Goal: Task Accomplishment & Management: Manage account settings

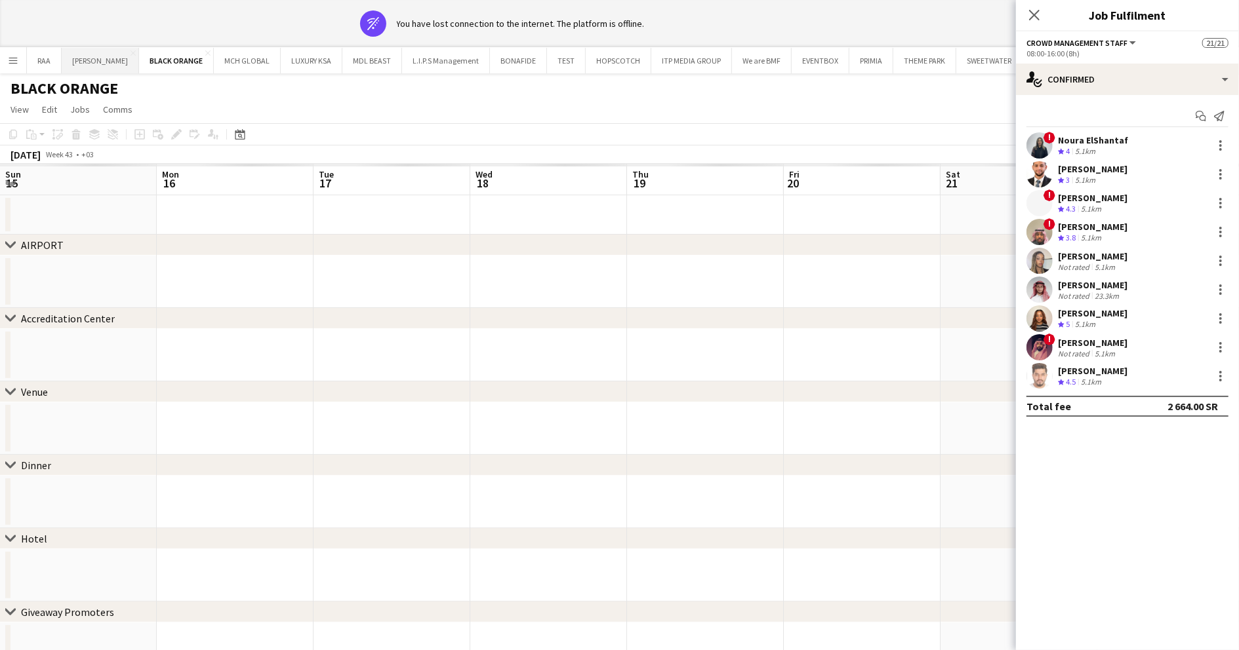
scroll to position [0, 324]
click at [55, 56] on button "RAA Close" at bounding box center [44, 61] width 35 height 26
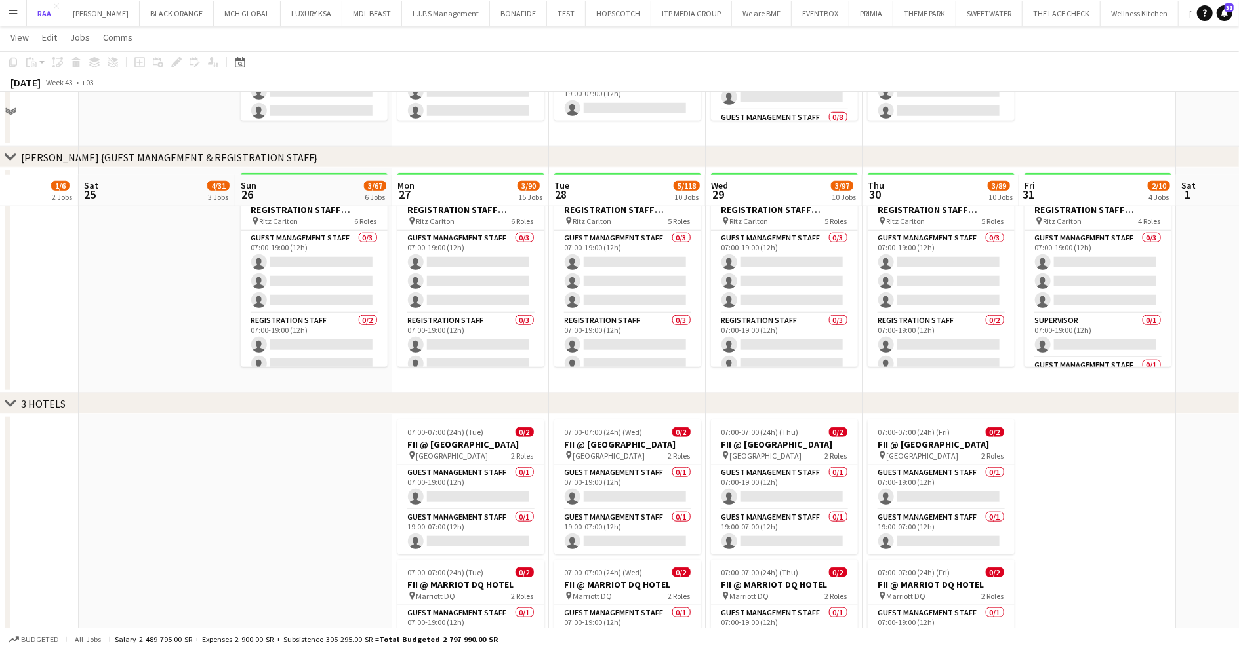
scroll to position [877, 0]
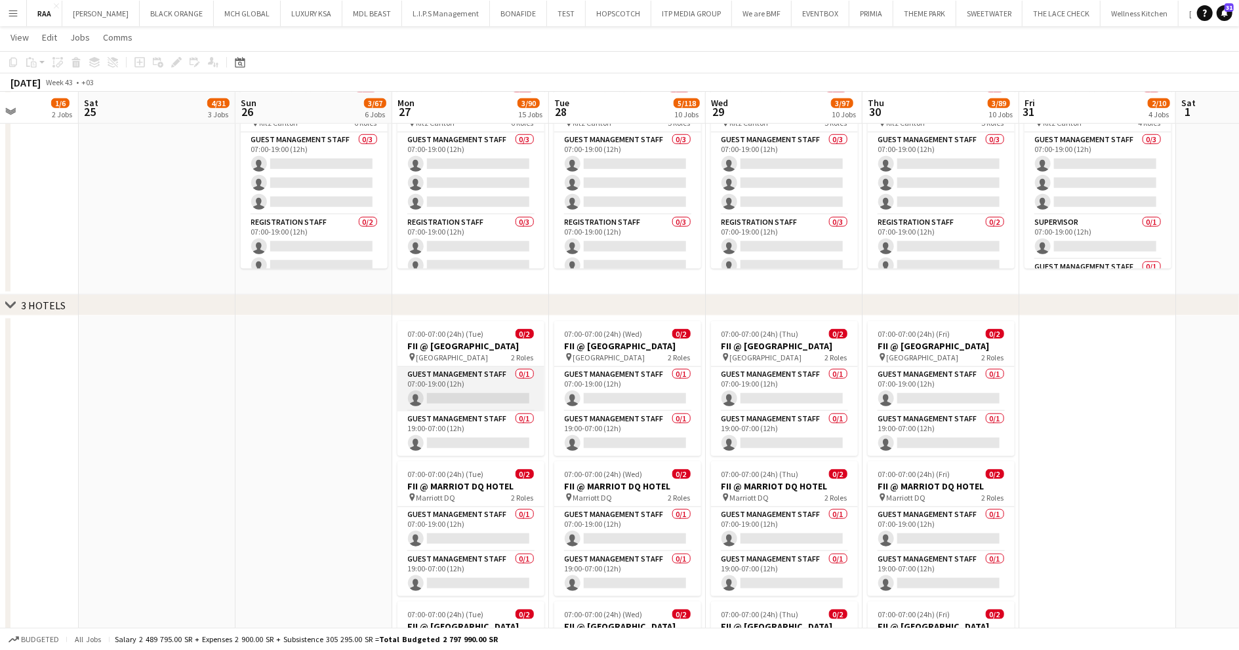
click at [502, 386] on app-card-role "Guest Management Staff 0/1 07:00-19:00 (12h) single-neutral-actions" at bounding box center [470, 389] width 147 height 45
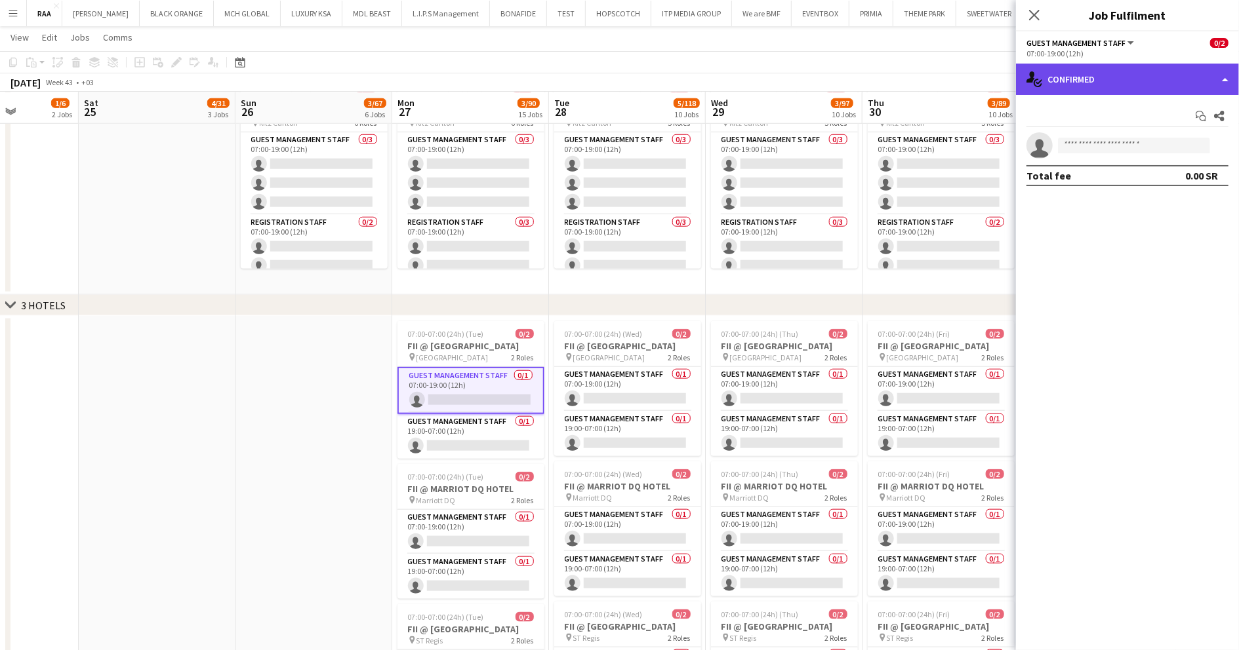
click at [1187, 80] on div "single-neutral-actions-check-2 Confirmed" at bounding box center [1127, 79] width 223 height 31
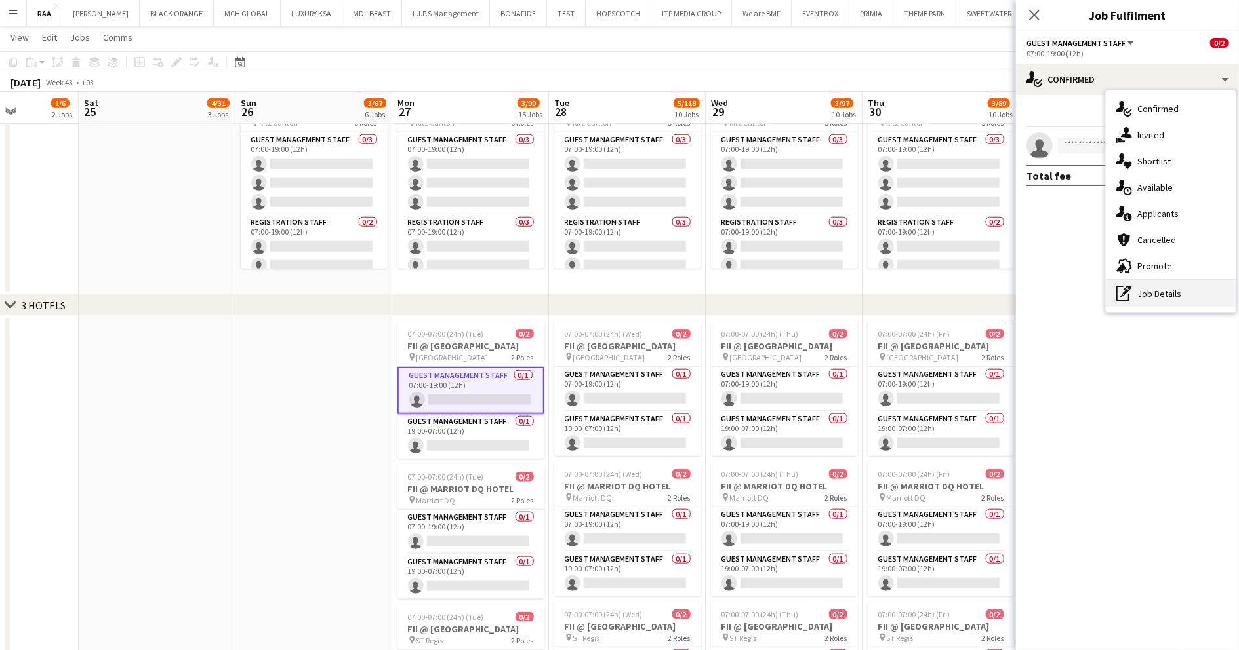
click at [1185, 295] on div "pen-write Job Details" at bounding box center [1170, 294] width 130 height 26
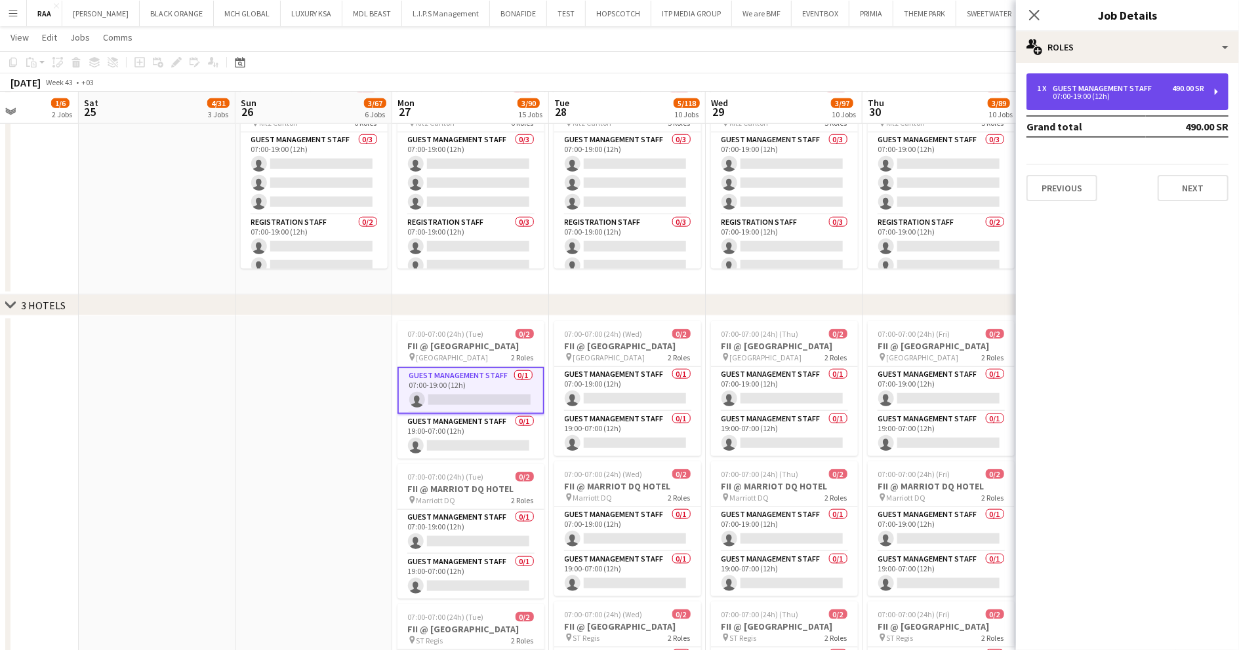
click at [1196, 81] on div "1 x Guest Management Staff 490.00 SR 07:00-19:00 (12h)" at bounding box center [1127, 91] width 202 height 37
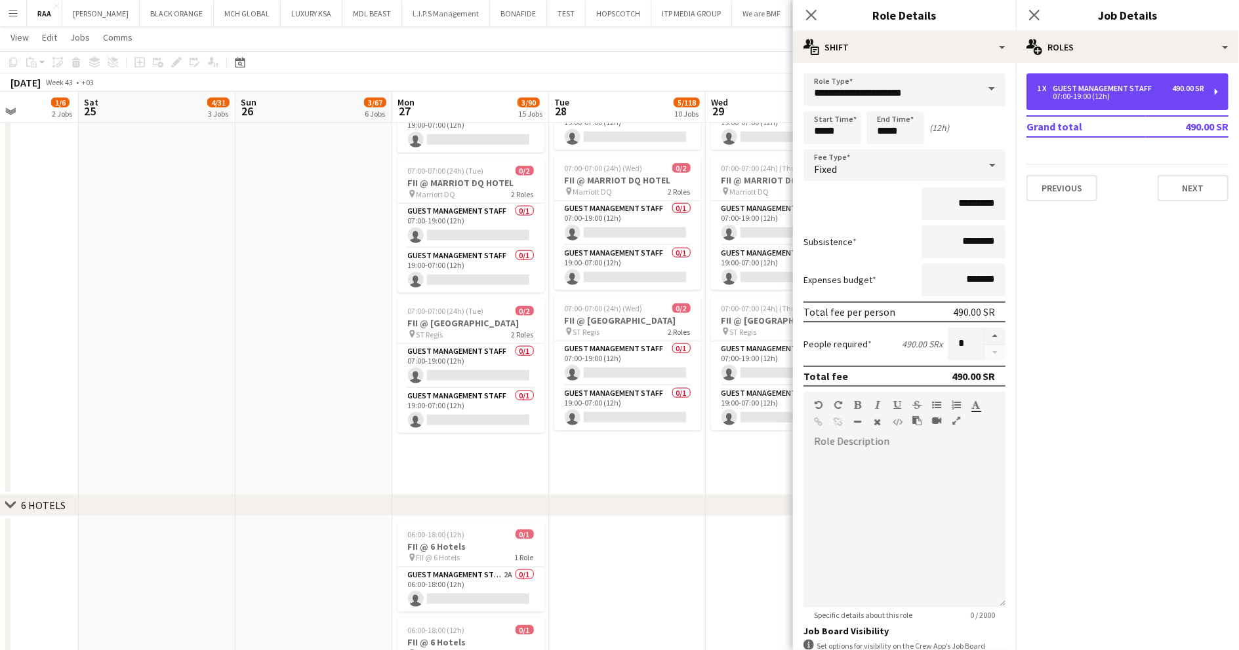
scroll to position [1184, 0]
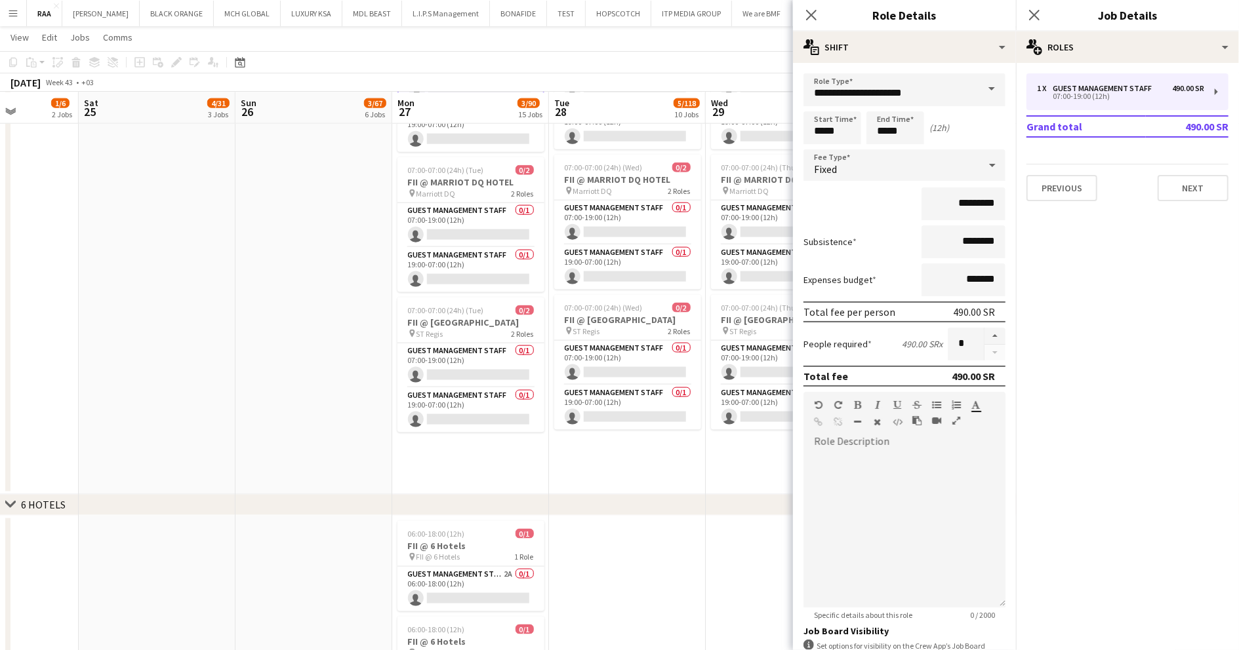
click at [335, 287] on app-date-cell at bounding box center [313, 252] width 157 height 486
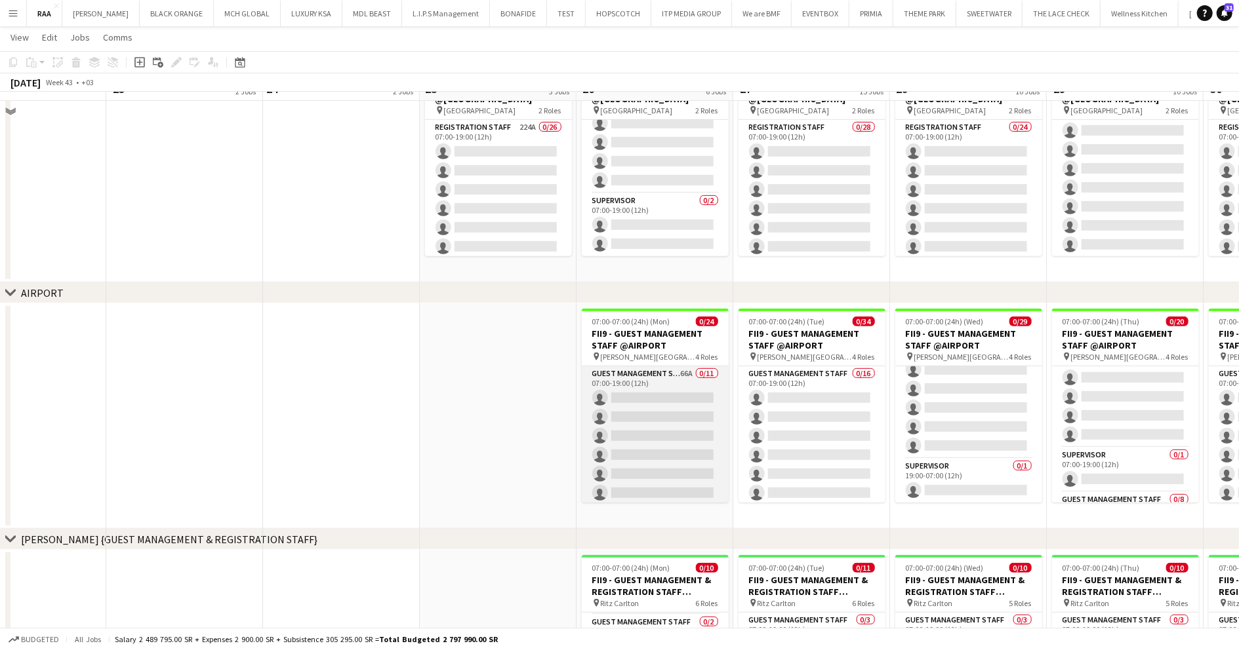
scroll to position [363, 0]
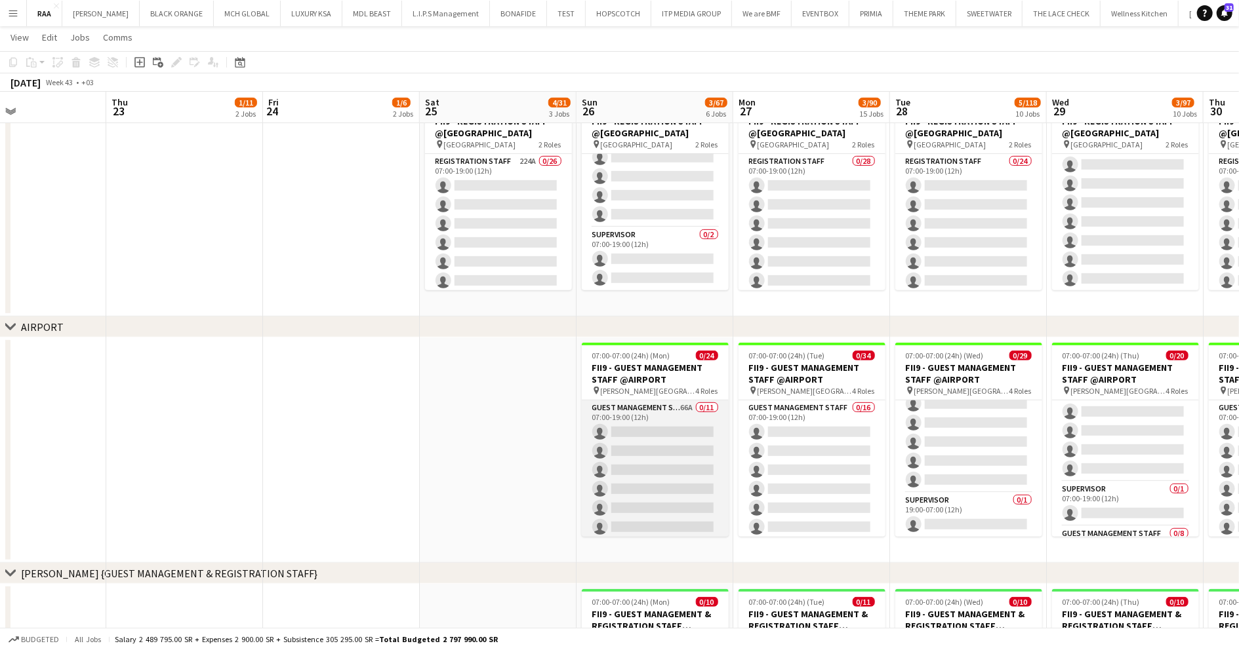
click at [620, 494] on app-card-role "Guest Management Staff 66A 0/11 07:00-19:00 (12h) single-neutral-actions single…" at bounding box center [655, 518] width 147 height 235
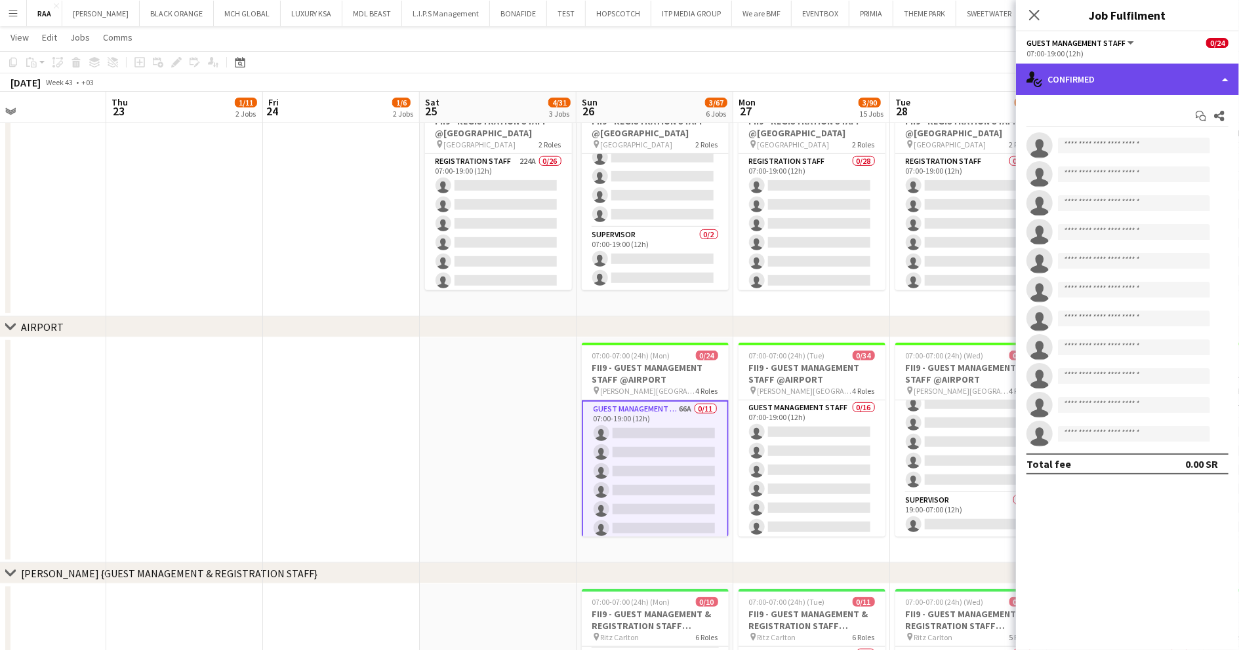
click at [1163, 68] on div "single-neutral-actions-check-2 Confirmed" at bounding box center [1127, 79] width 223 height 31
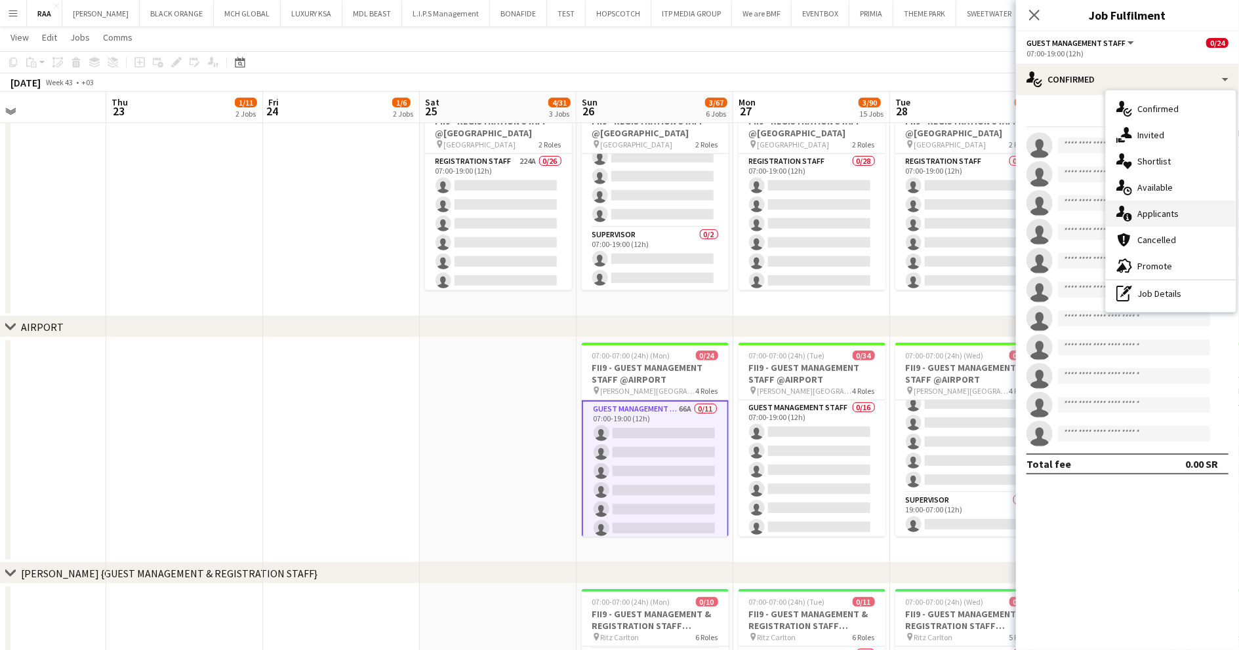
click at [1199, 208] on div "single-neutral-actions-information Applicants" at bounding box center [1170, 214] width 130 height 26
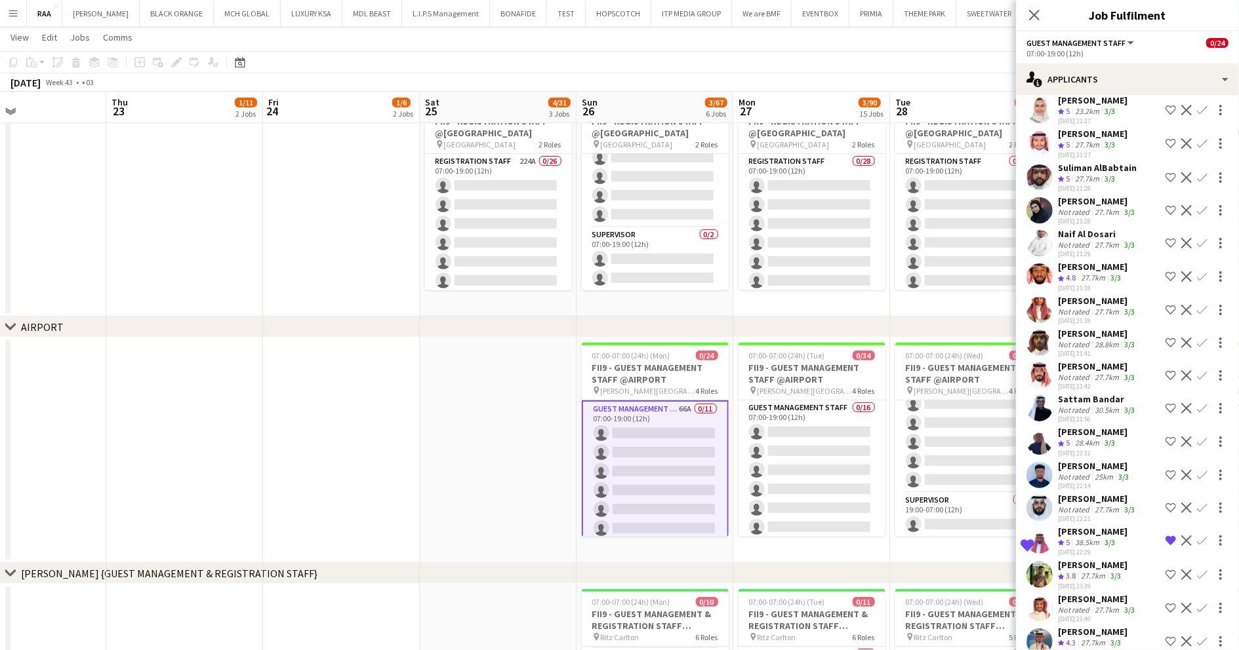
scroll to position [669, 0]
click at [1098, 403] on div "Sattam Bandar" at bounding box center [1097, 397] width 79 height 12
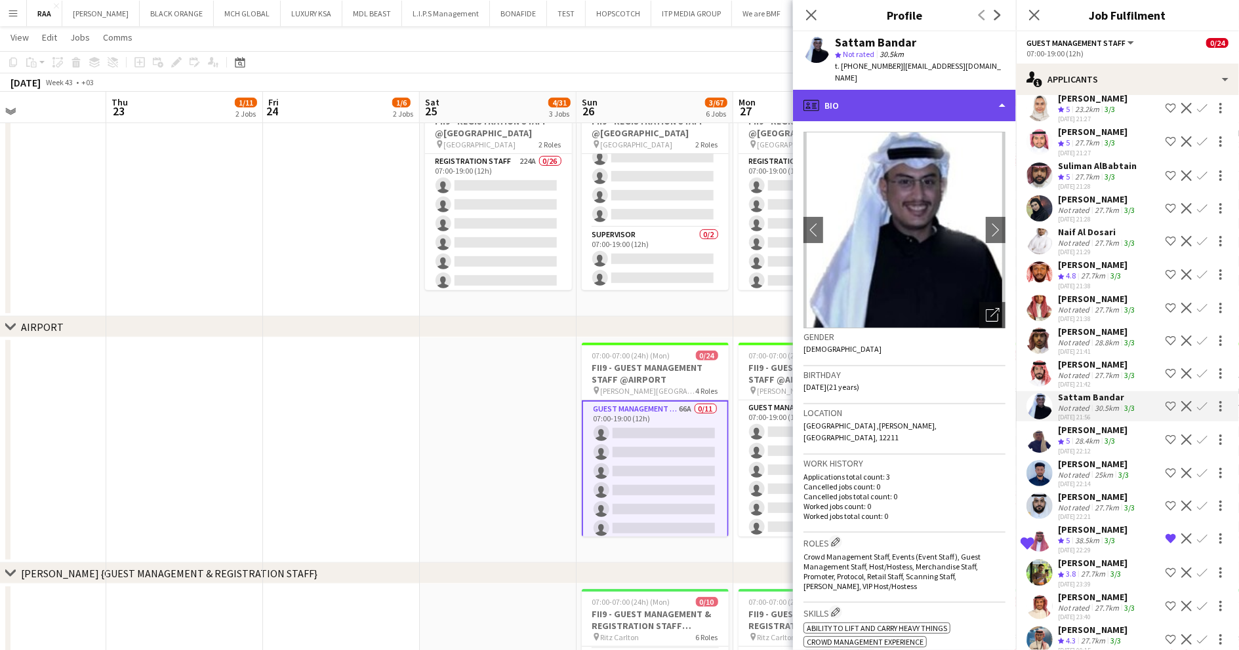
click at [915, 91] on div "profile Bio" at bounding box center [904, 105] width 223 height 31
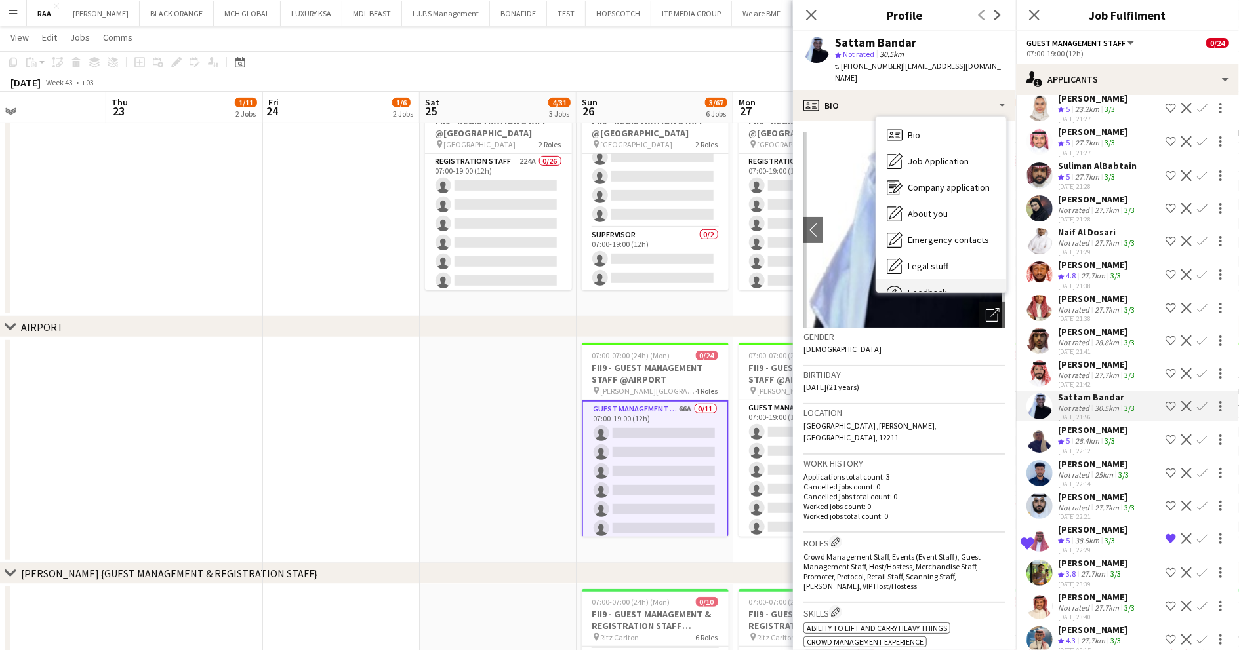
click at [942, 287] on span "Feedback" at bounding box center [926, 293] width 39 height 12
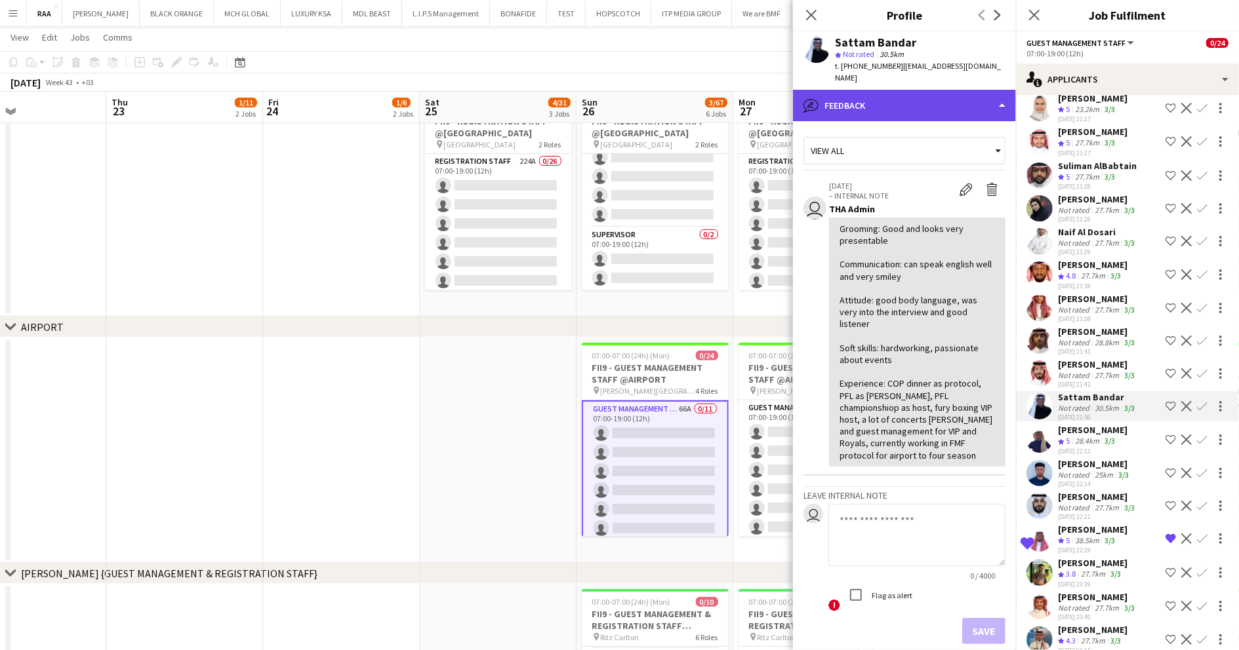
click at [980, 104] on div "bubble-pencil Feedback" at bounding box center [904, 105] width 223 height 31
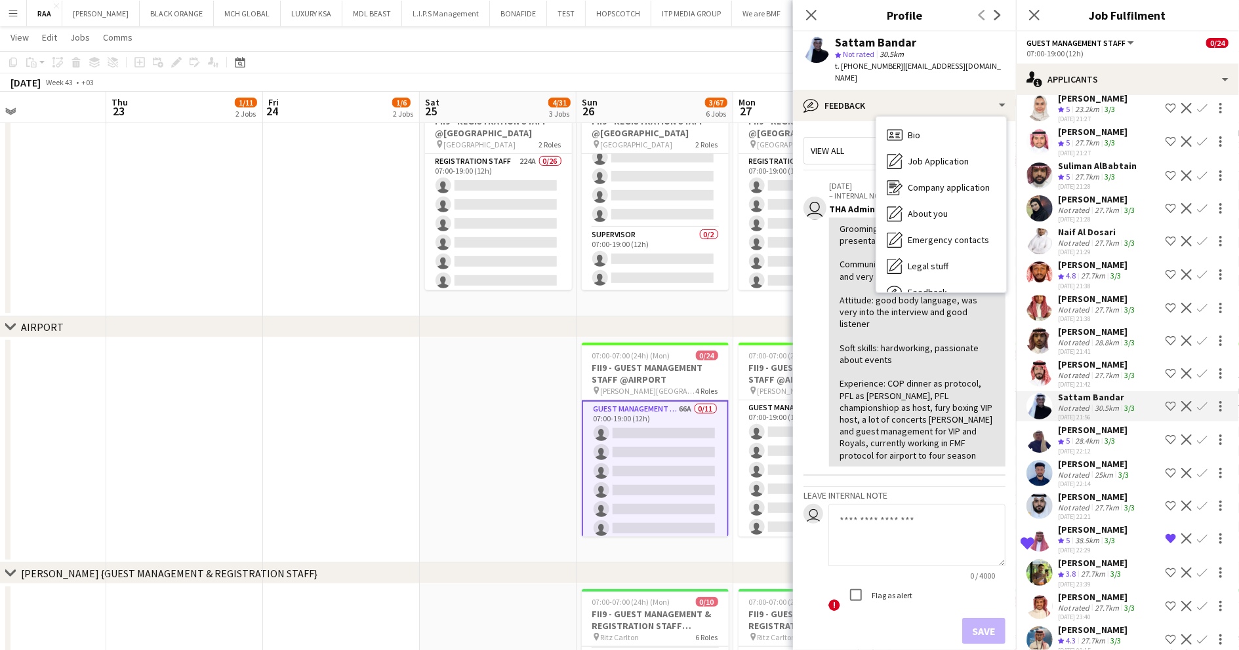
click at [1165, 412] on app-icon "Shortlist crew" at bounding box center [1170, 406] width 10 height 10
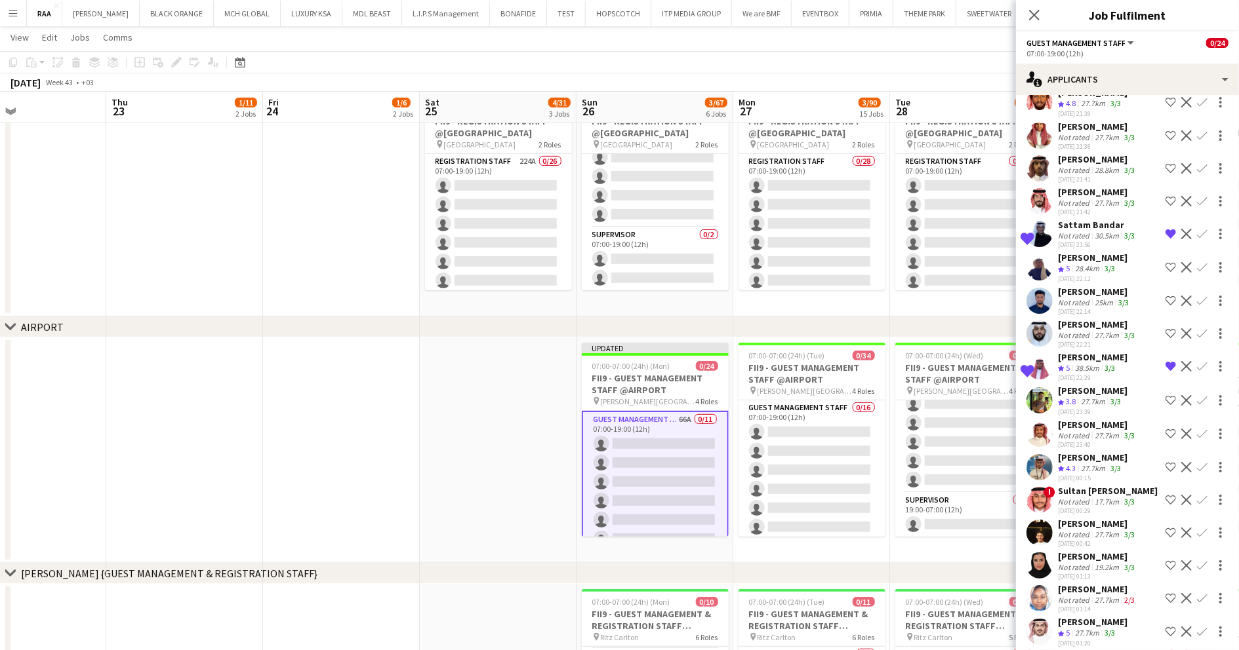
scroll to position [858, 0]
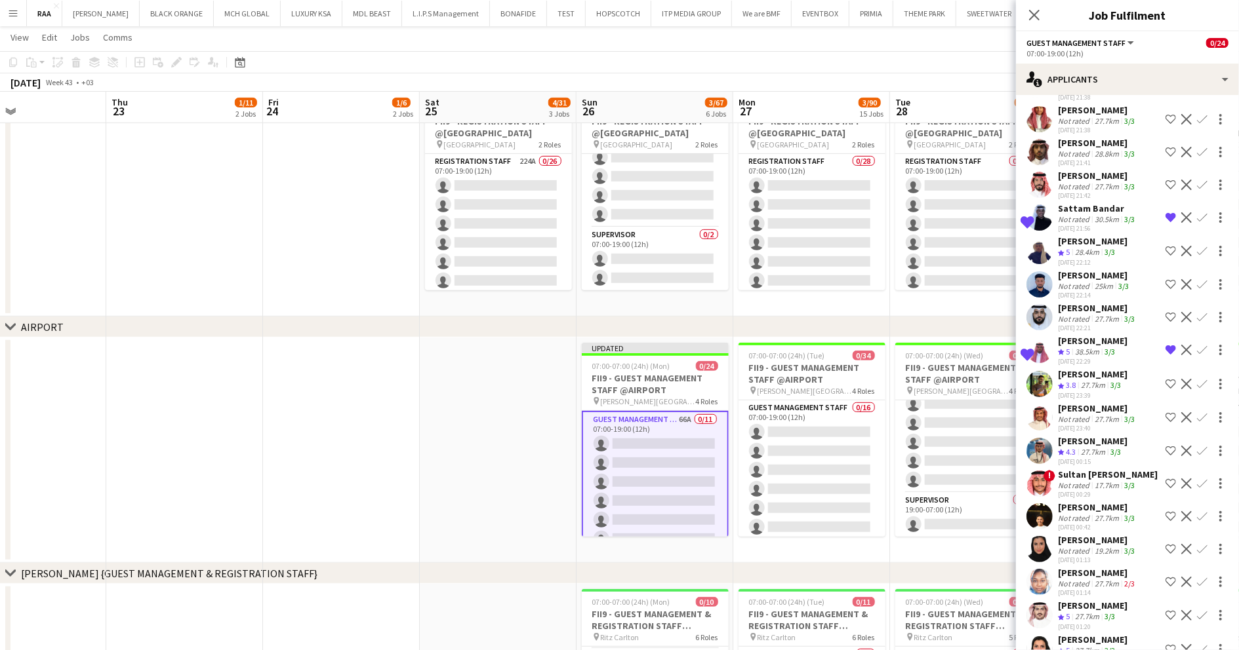
click at [1127, 458] on div "Crew rating 4.3 27.7km 3/3" at bounding box center [1093, 452] width 70 height 11
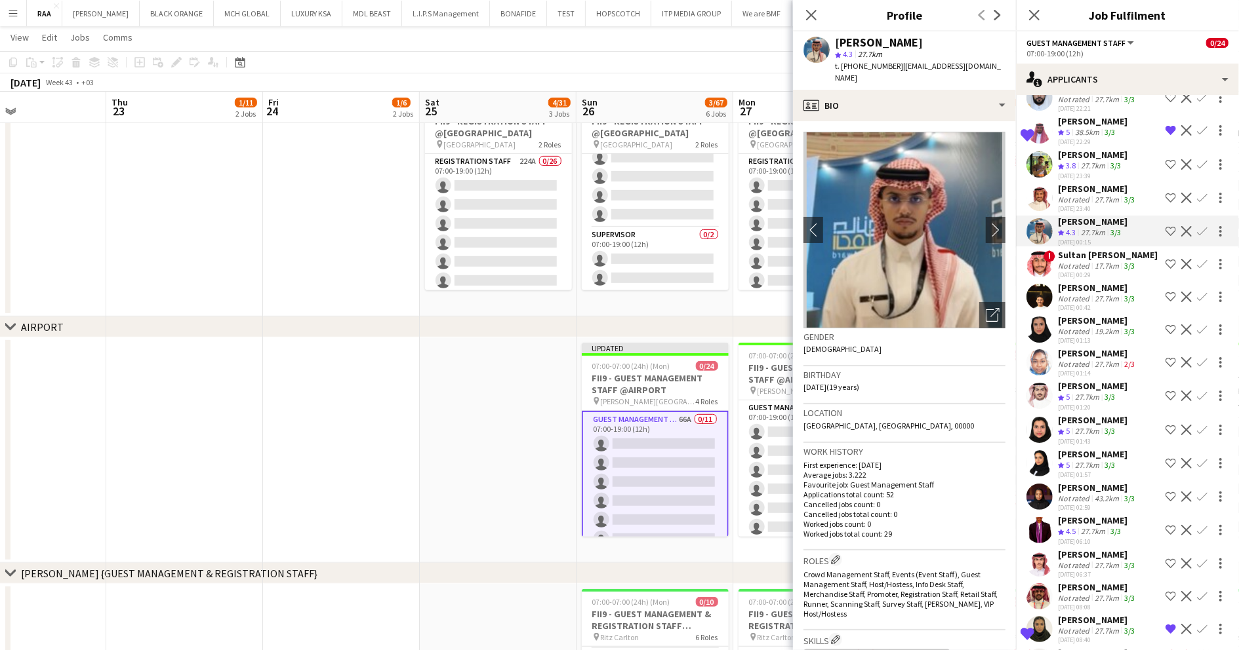
scroll to position [1086, 0]
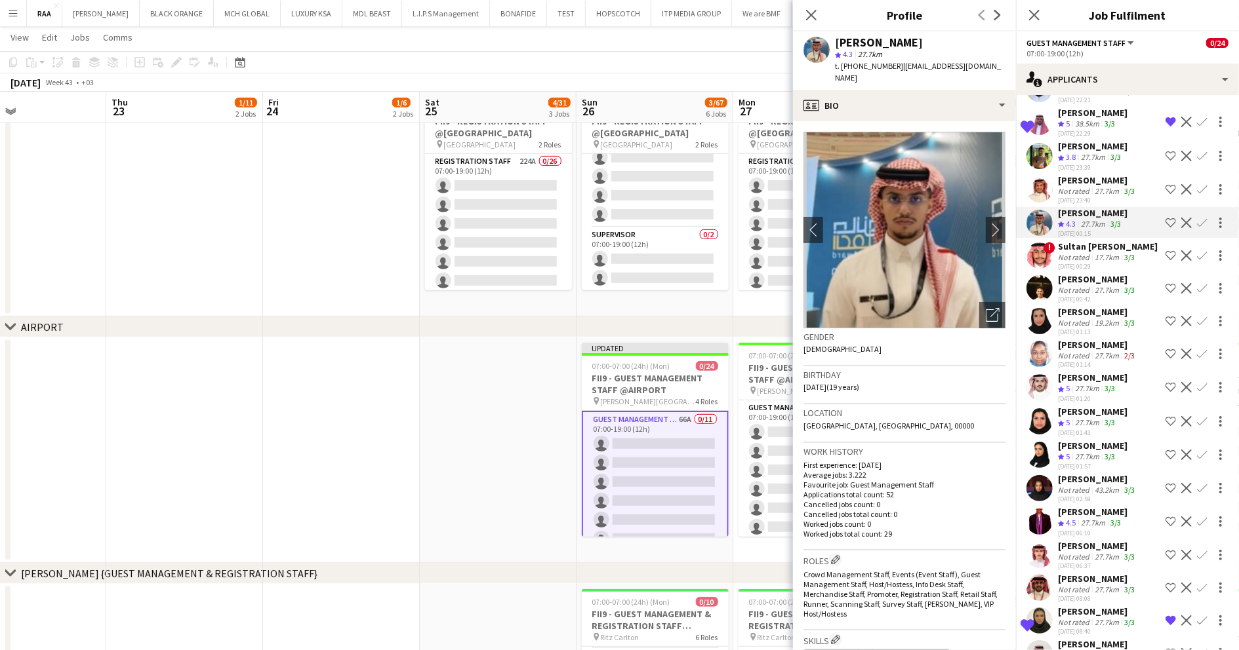
click at [1096, 318] on div "[PERSON_NAME]" at bounding box center [1097, 312] width 79 height 12
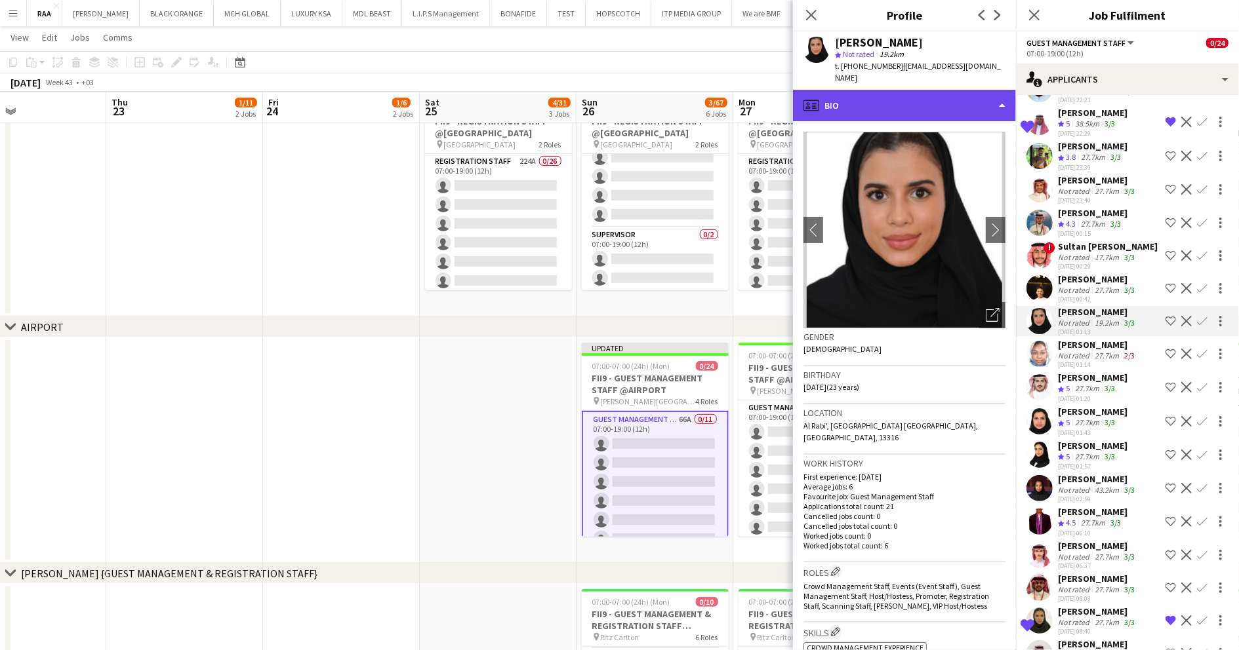
click at [1005, 92] on div "profile Bio" at bounding box center [904, 105] width 223 height 31
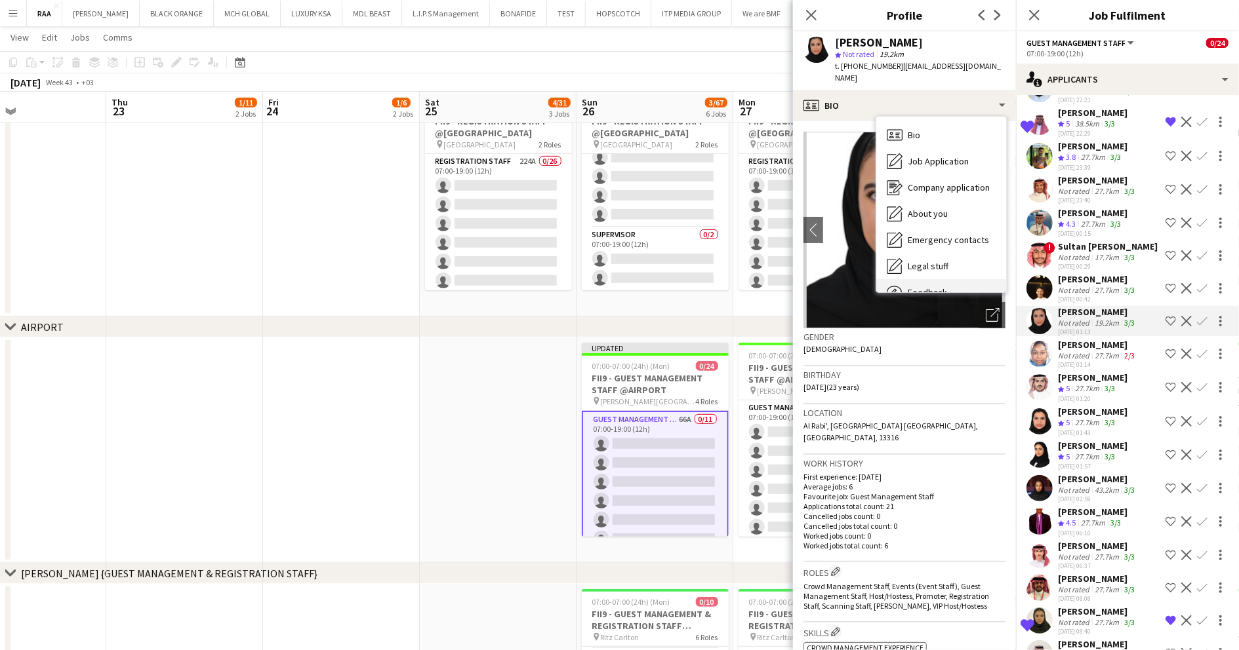
click at [957, 279] on div "Feedback Feedback" at bounding box center [941, 292] width 130 height 26
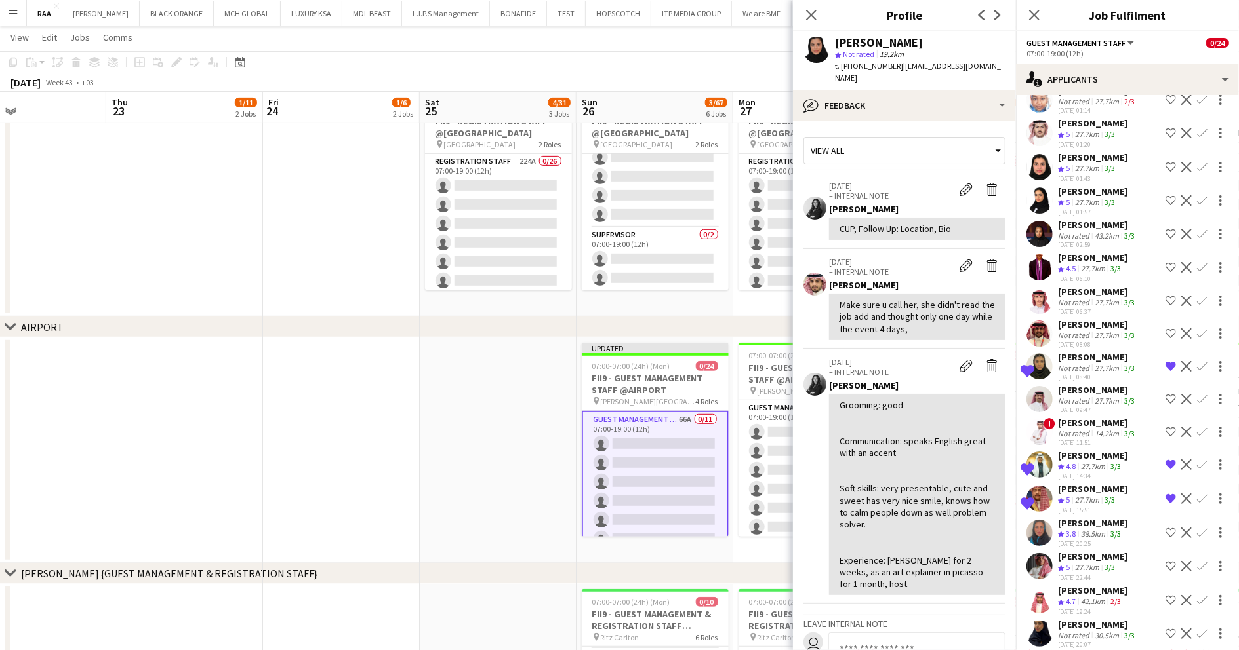
scroll to position [1342, 0]
click at [1109, 240] on div "43.2km" at bounding box center [1107, 235] width 30 height 10
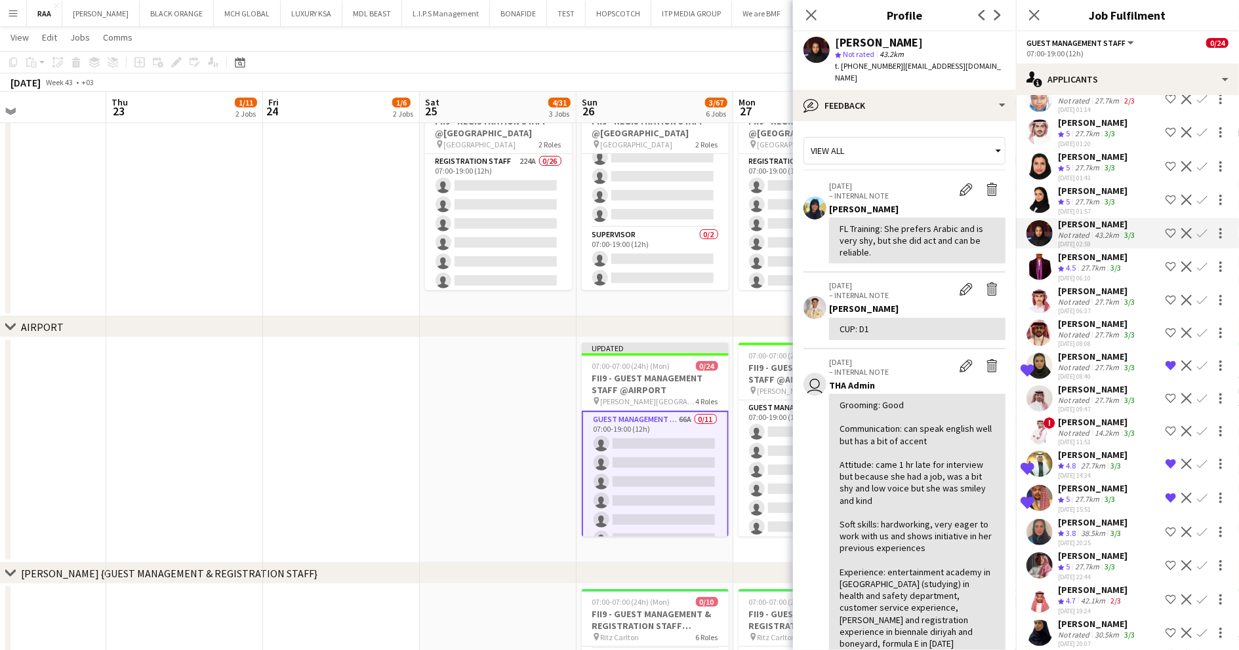
click at [1098, 208] on div "27.7km" at bounding box center [1087, 202] width 30 height 11
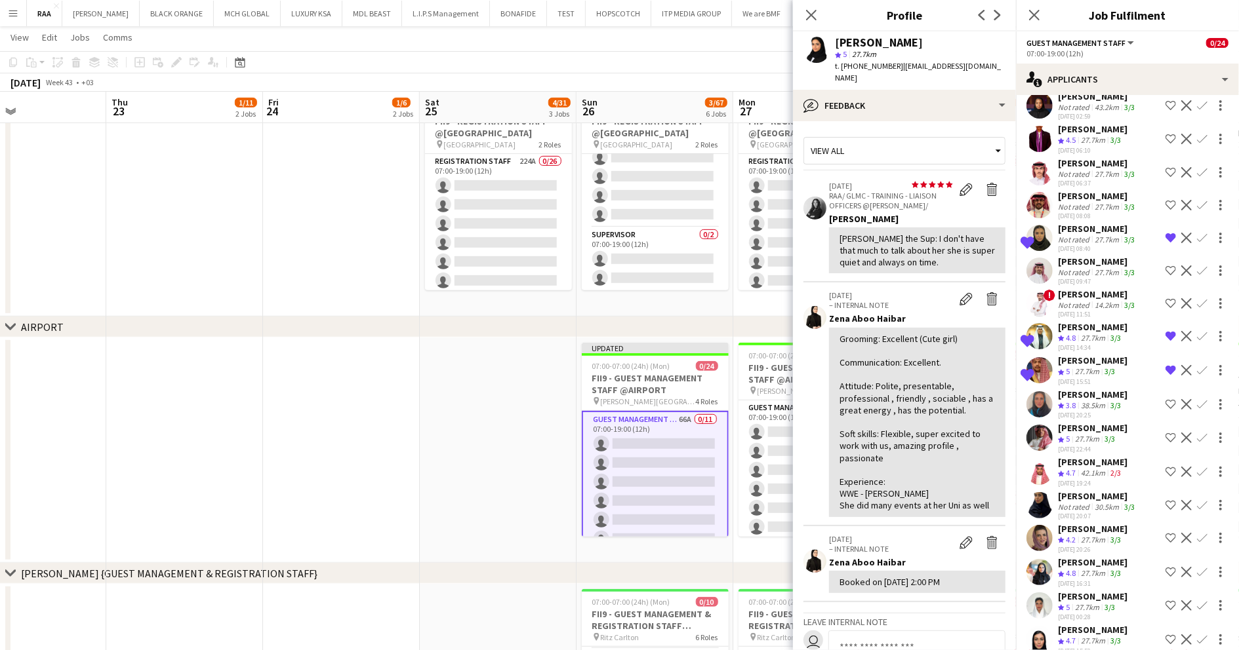
scroll to position [1500, 0]
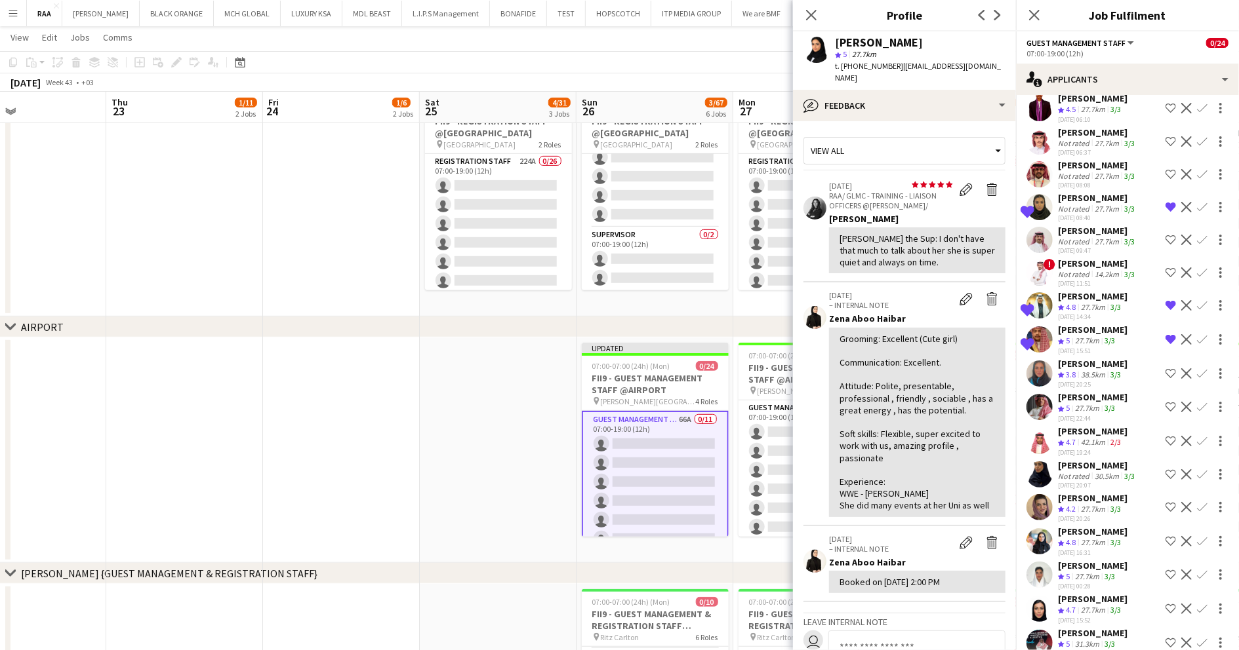
click at [1103, 414] on div "3/3" at bounding box center [1110, 408] width 16 height 11
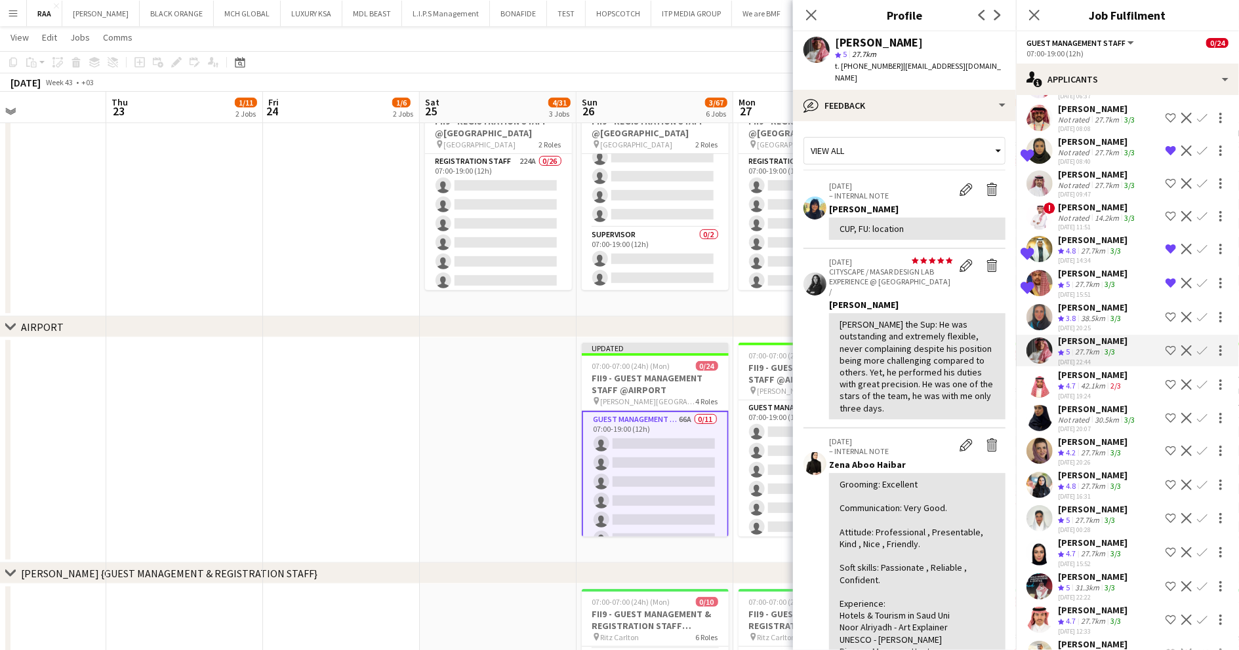
scroll to position [1558, 0]
click at [1090, 491] on div "27.7km" at bounding box center [1093, 485] width 30 height 11
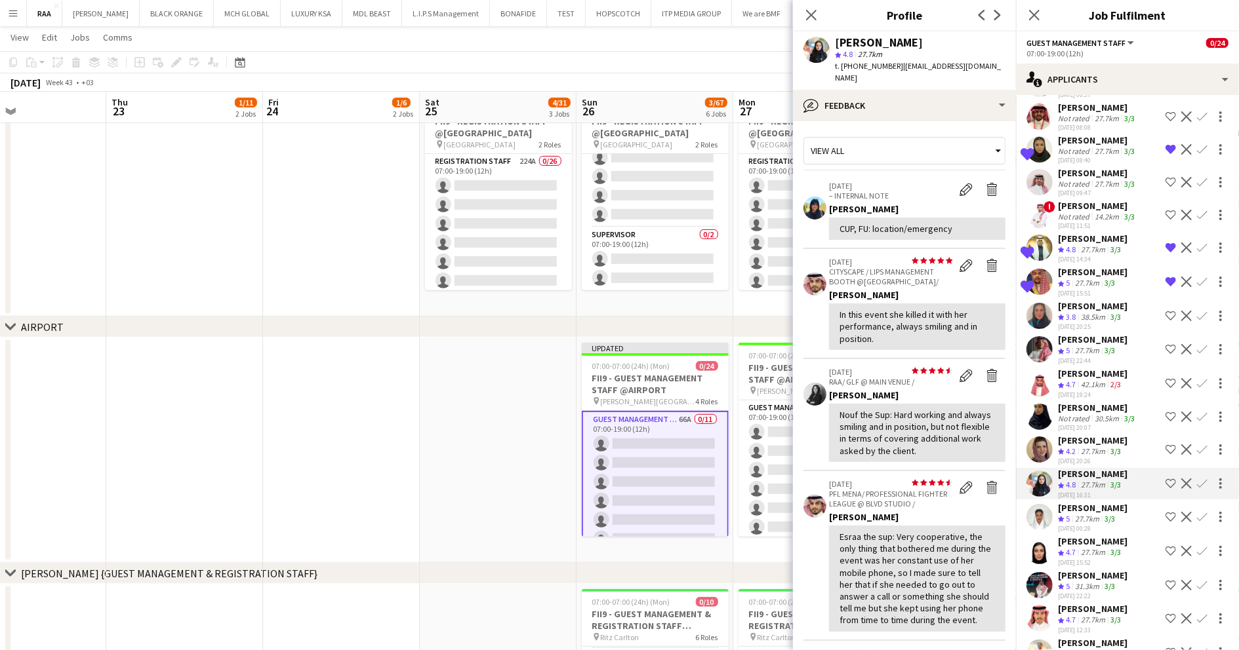
click at [1092, 525] on div "27.7km" at bounding box center [1087, 519] width 30 height 11
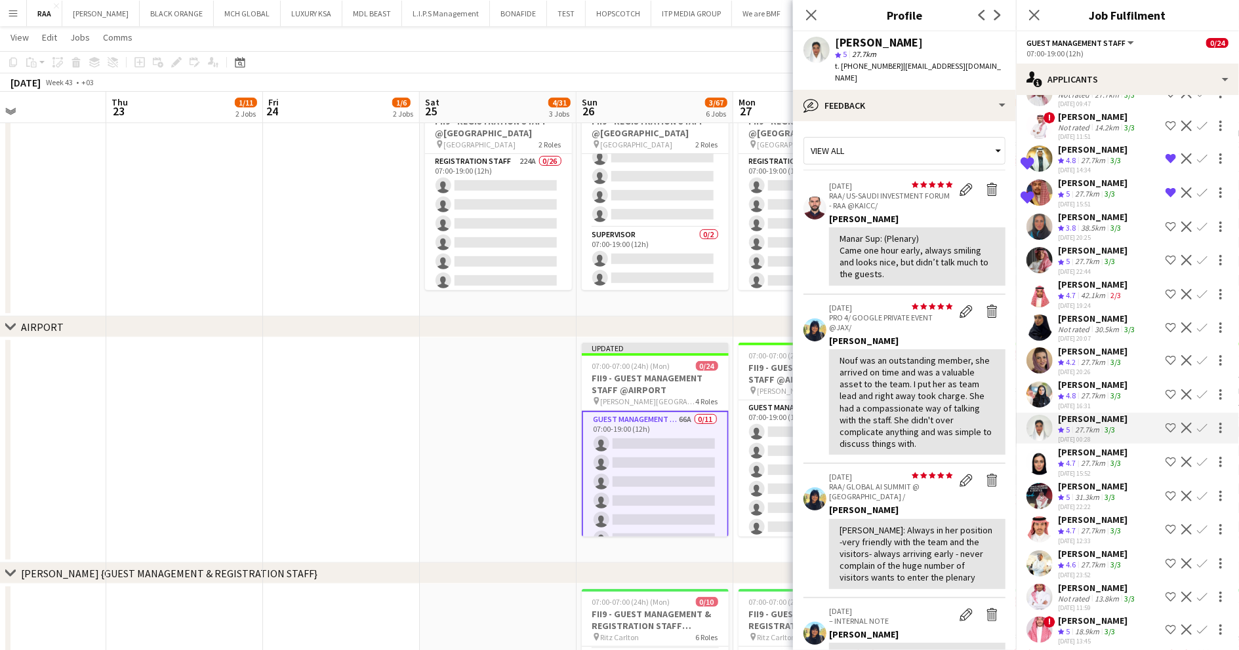
scroll to position [1719, 0]
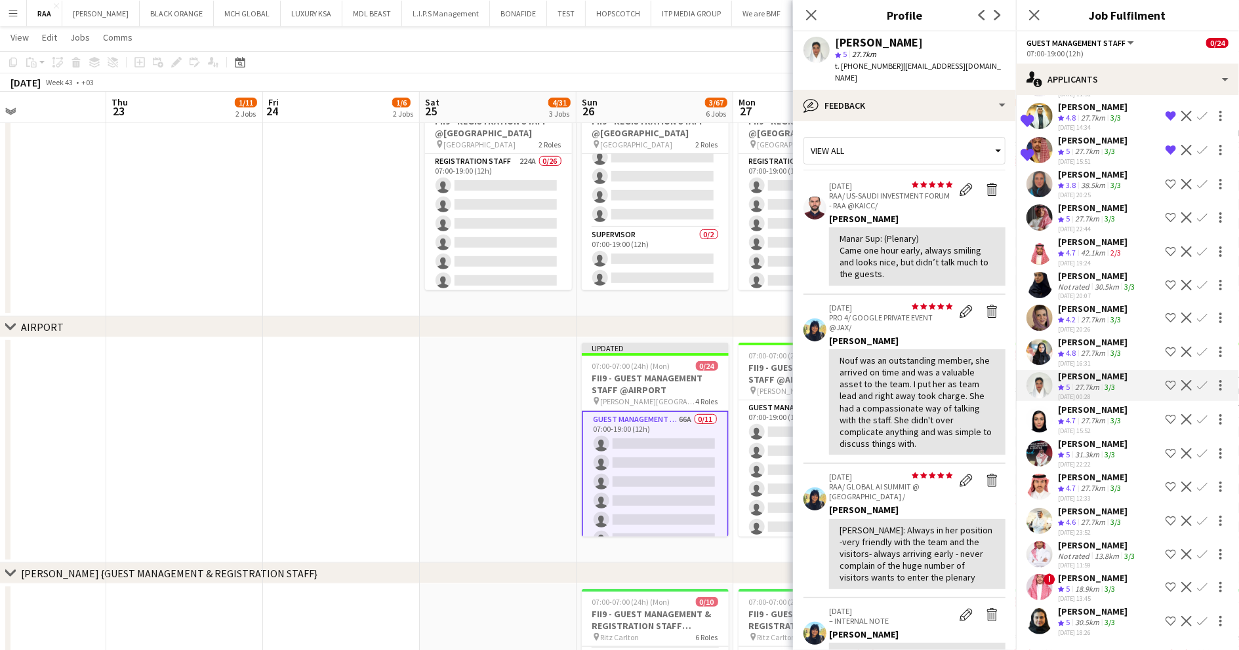
click at [417, 405] on app-date-cell at bounding box center [341, 451] width 157 height 226
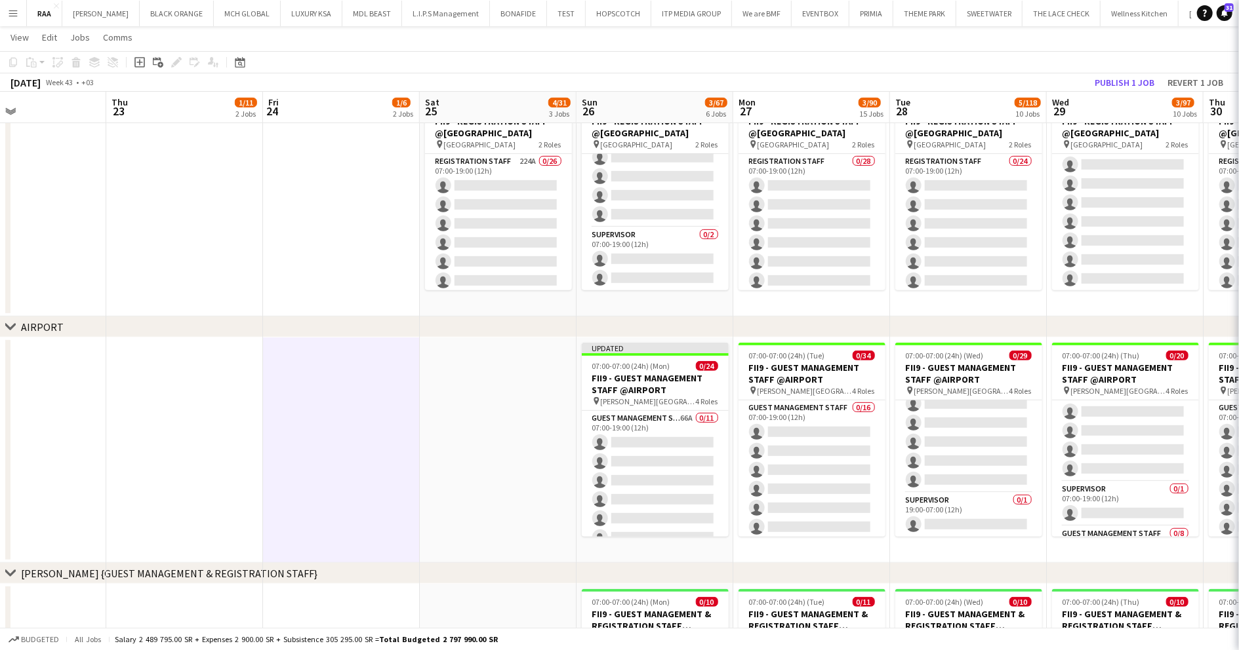
scroll to position [0, 0]
click at [1108, 90] on button "Publish 1 job" at bounding box center [1124, 82] width 70 height 17
